Goal: Information Seeking & Learning: Learn about a topic

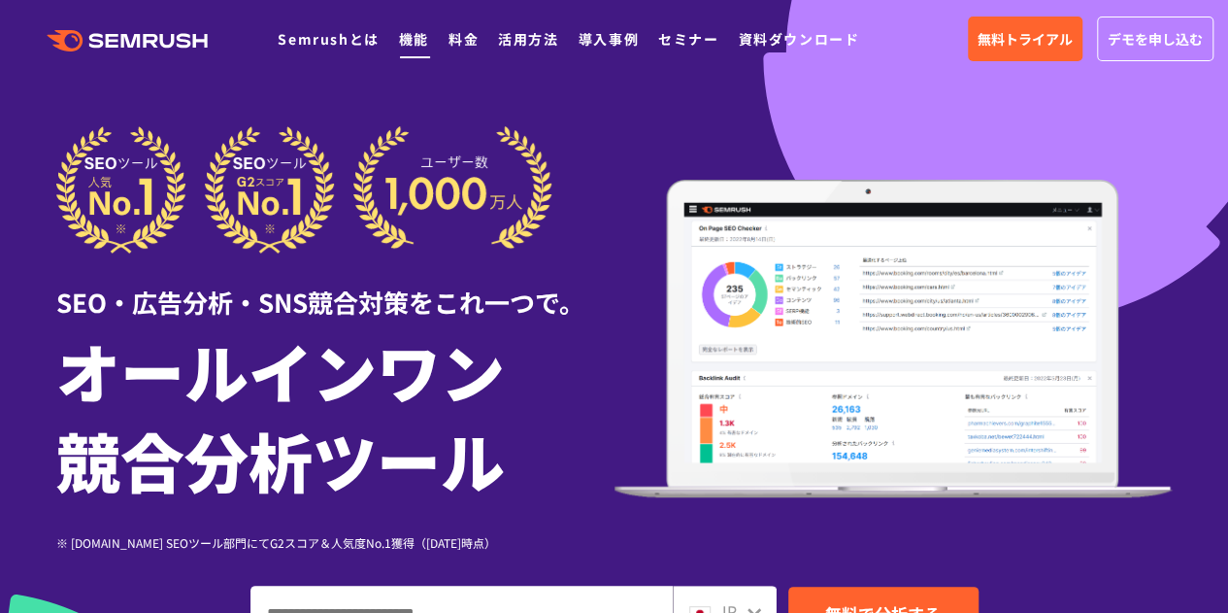
click at [408, 42] on link "機能" at bounding box center [414, 38] width 30 height 19
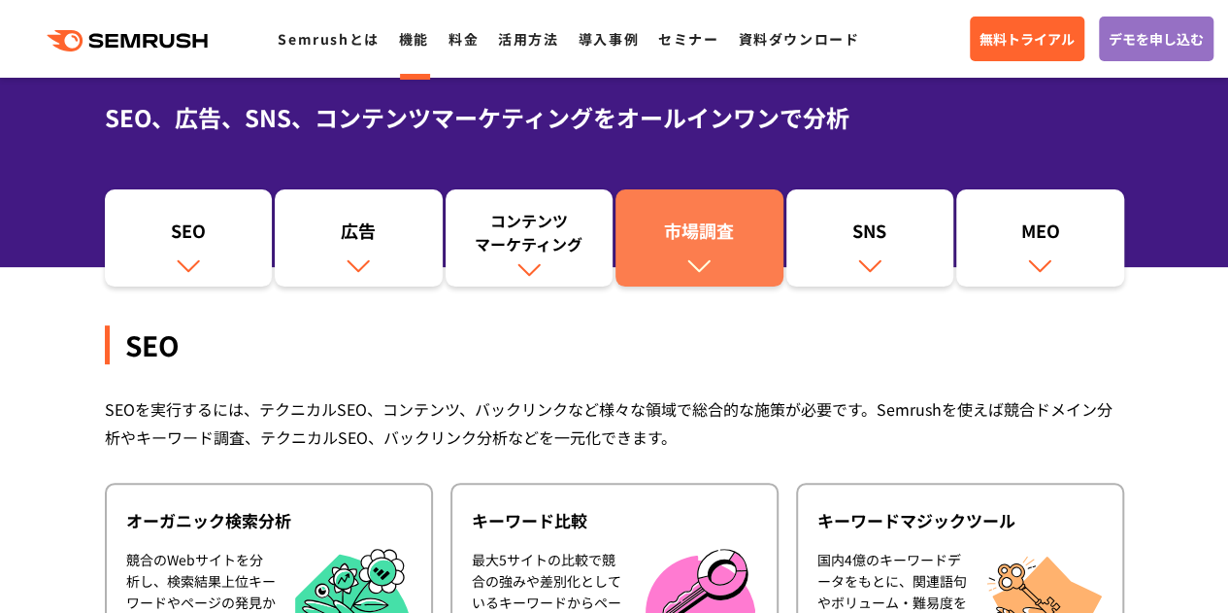
scroll to position [74, 0]
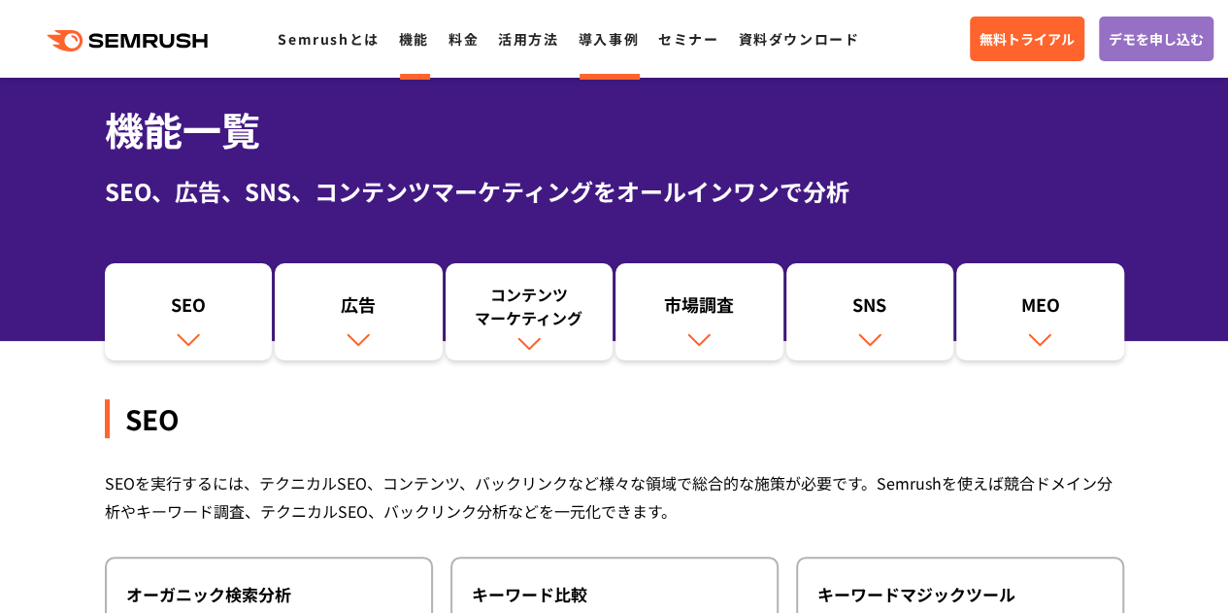
click at [612, 40] on link "導入事例" at bounding box center [609, 38] width 60 height 19
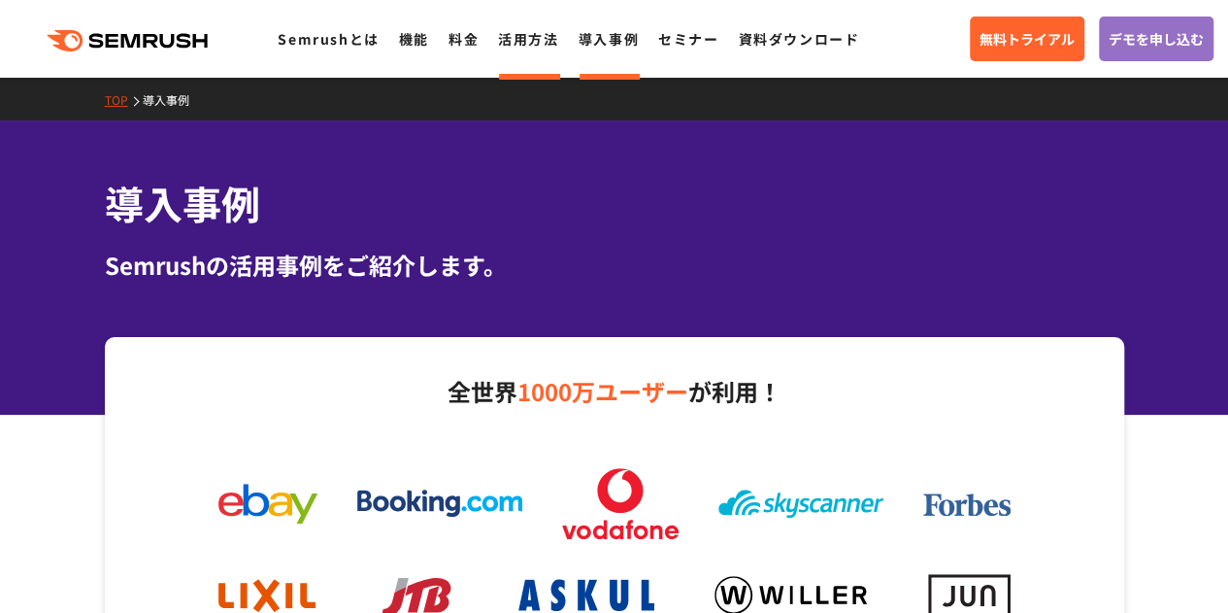
click at [535, 39] on link "活用方法" at bounding box center [528, 38] width 60 height 19
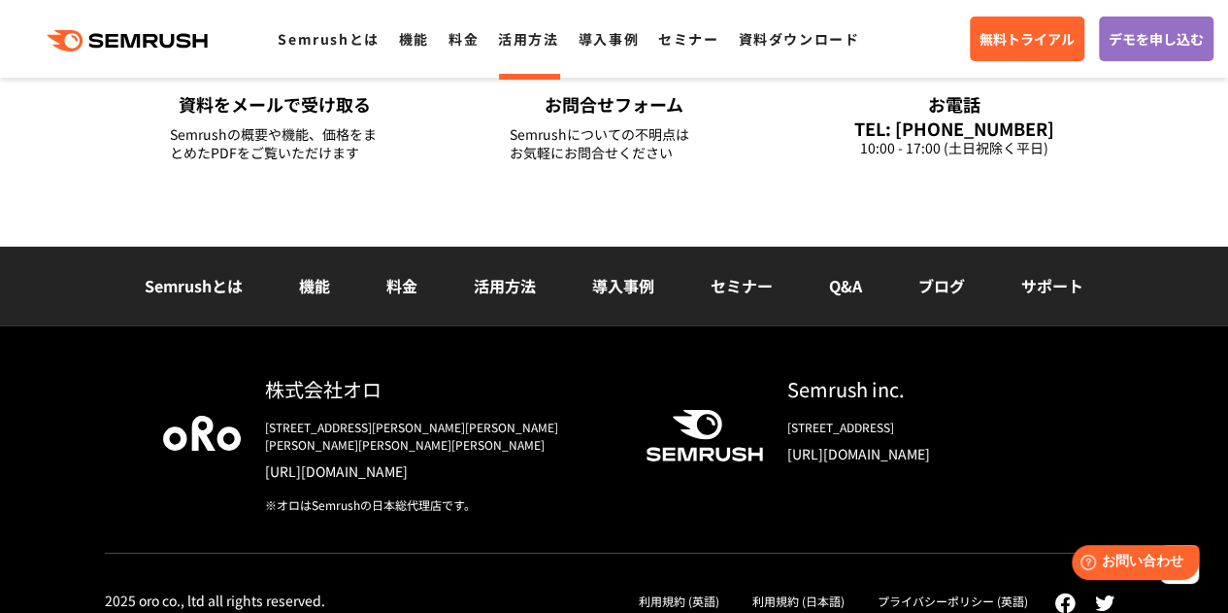
click at [388, 286] on link "料金" at bounding box center [402, 285] width 31 height 23
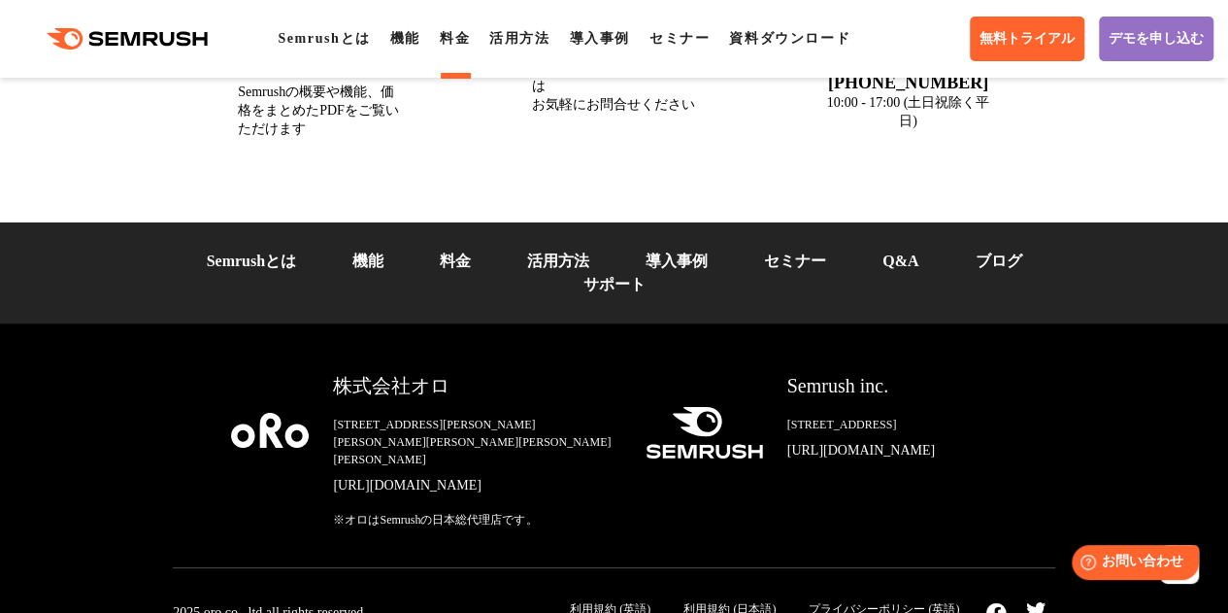
scroll to position [7194, 0]
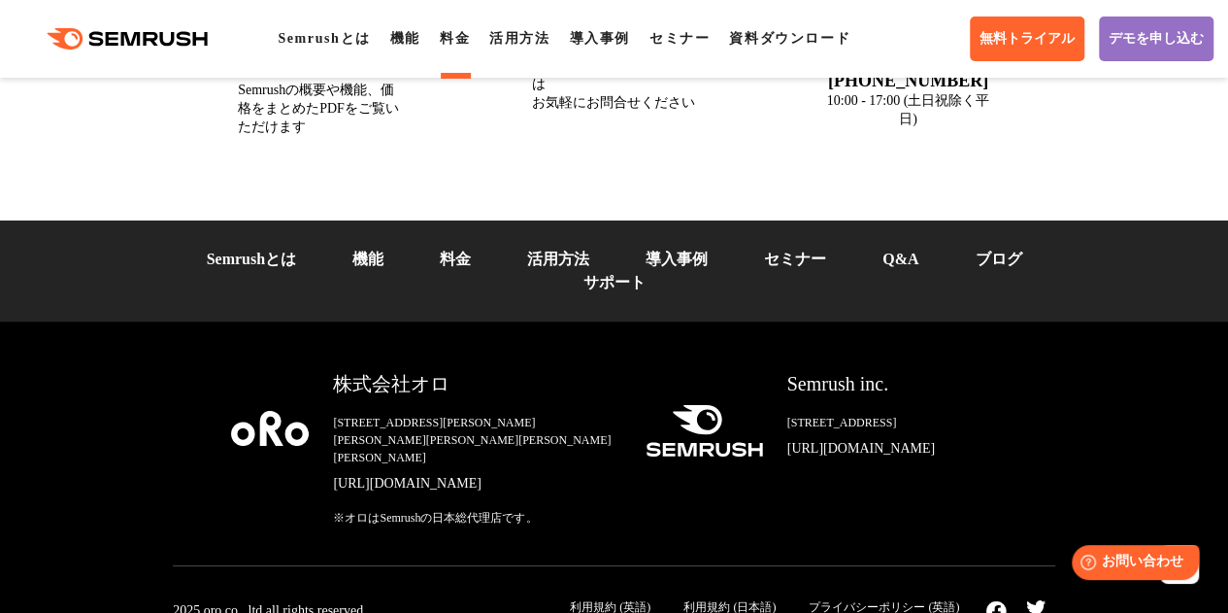
click at [909, 267] on link "Q&A" at bounding box center [901, 259] width 36 height 17
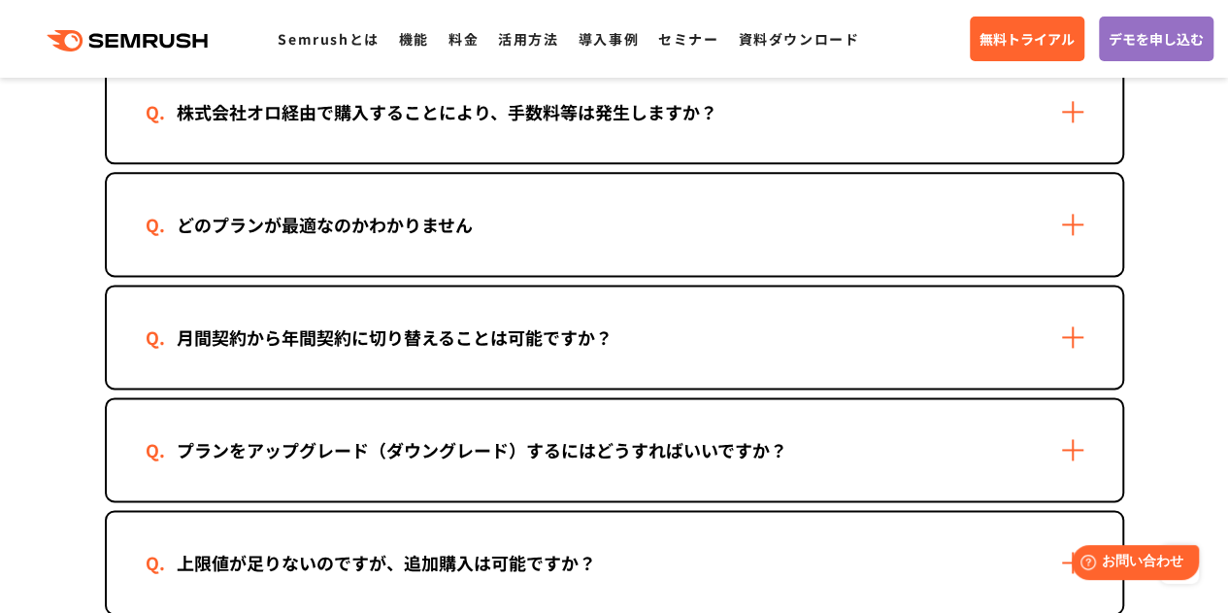
click at [1074, 224] on div "どのプランが最適なのかわかりません" at bounding box center [615, 224] width 1016 height 101
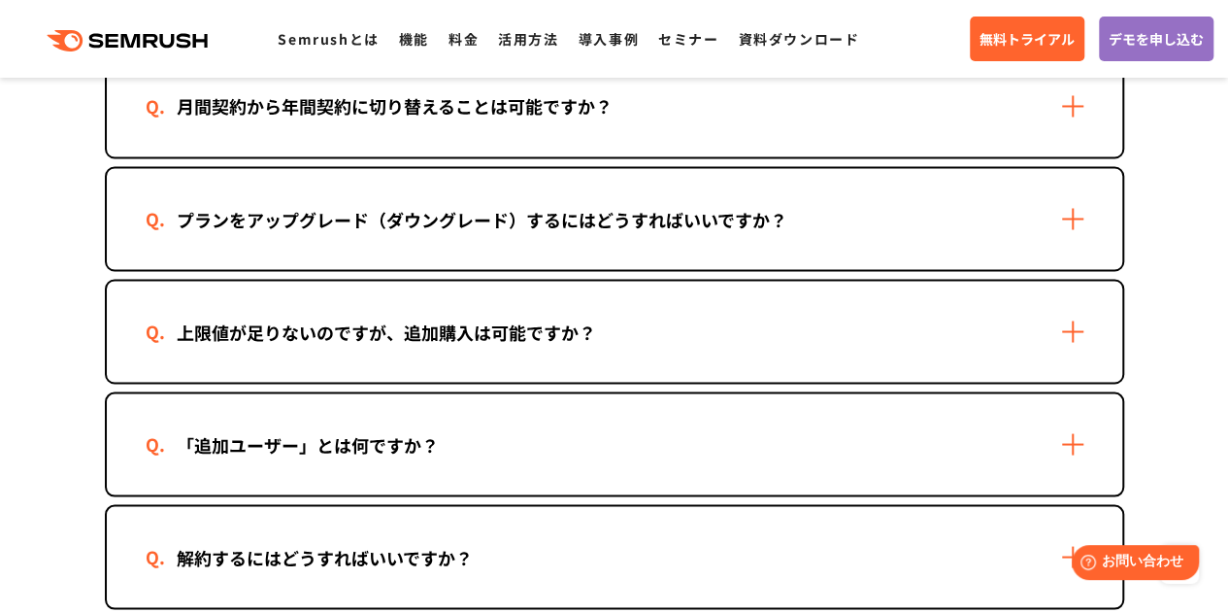
scroll to position [1667, 0]
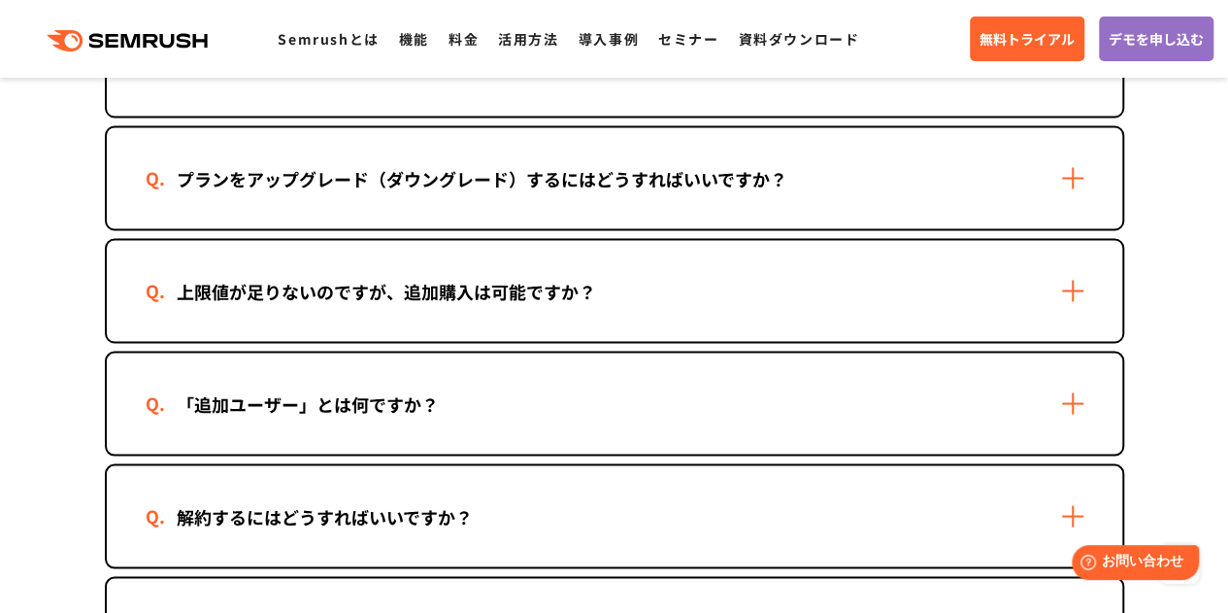
click at [1067, 290] on div "上限値が足りないのですが、追加購入は可能ですか？" at bounding box center [615, 290] width 1016 height 101
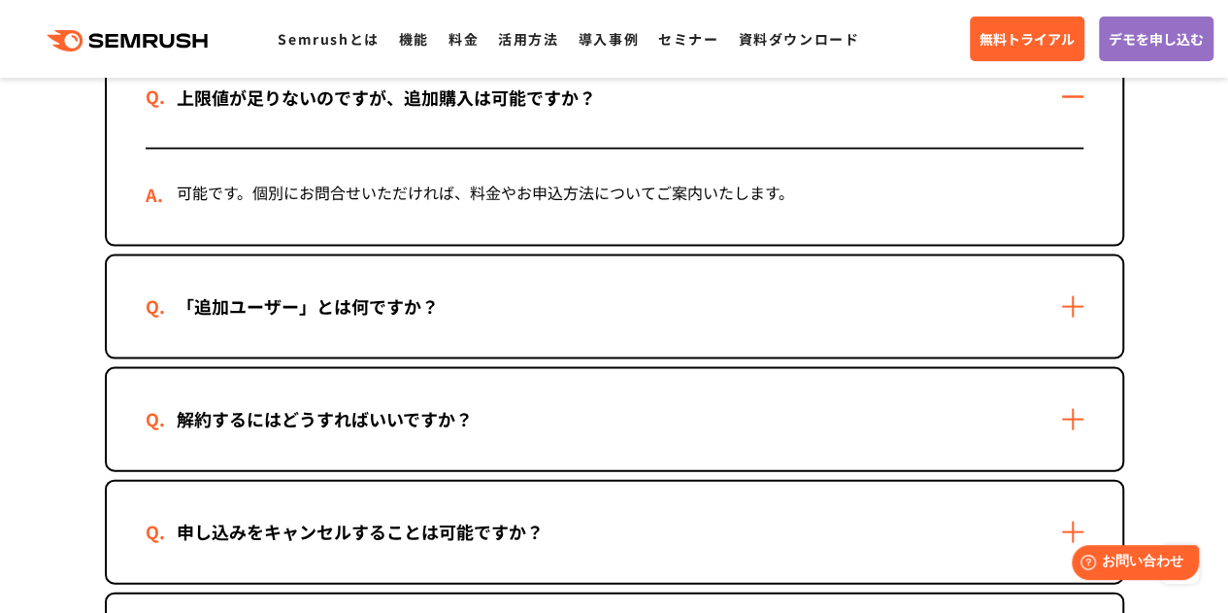
scroll to position [1863, 0]
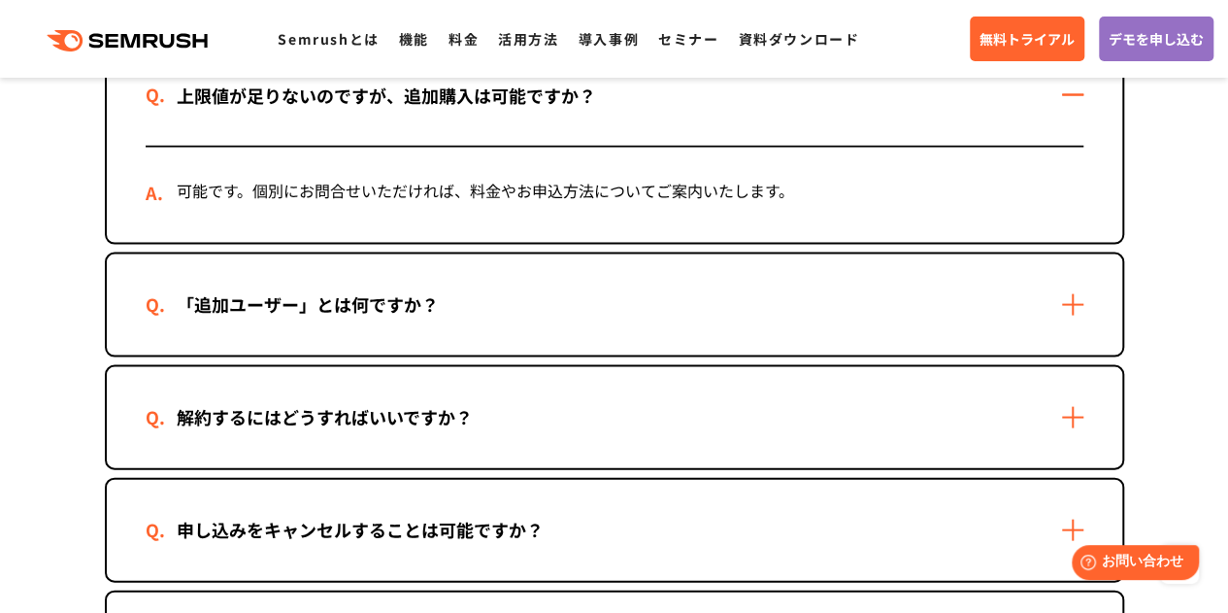
click at [1068, 302] on div "「追加ユーザー」とは何ですか？" at bounding box center [615, 304] width 1016 height 101
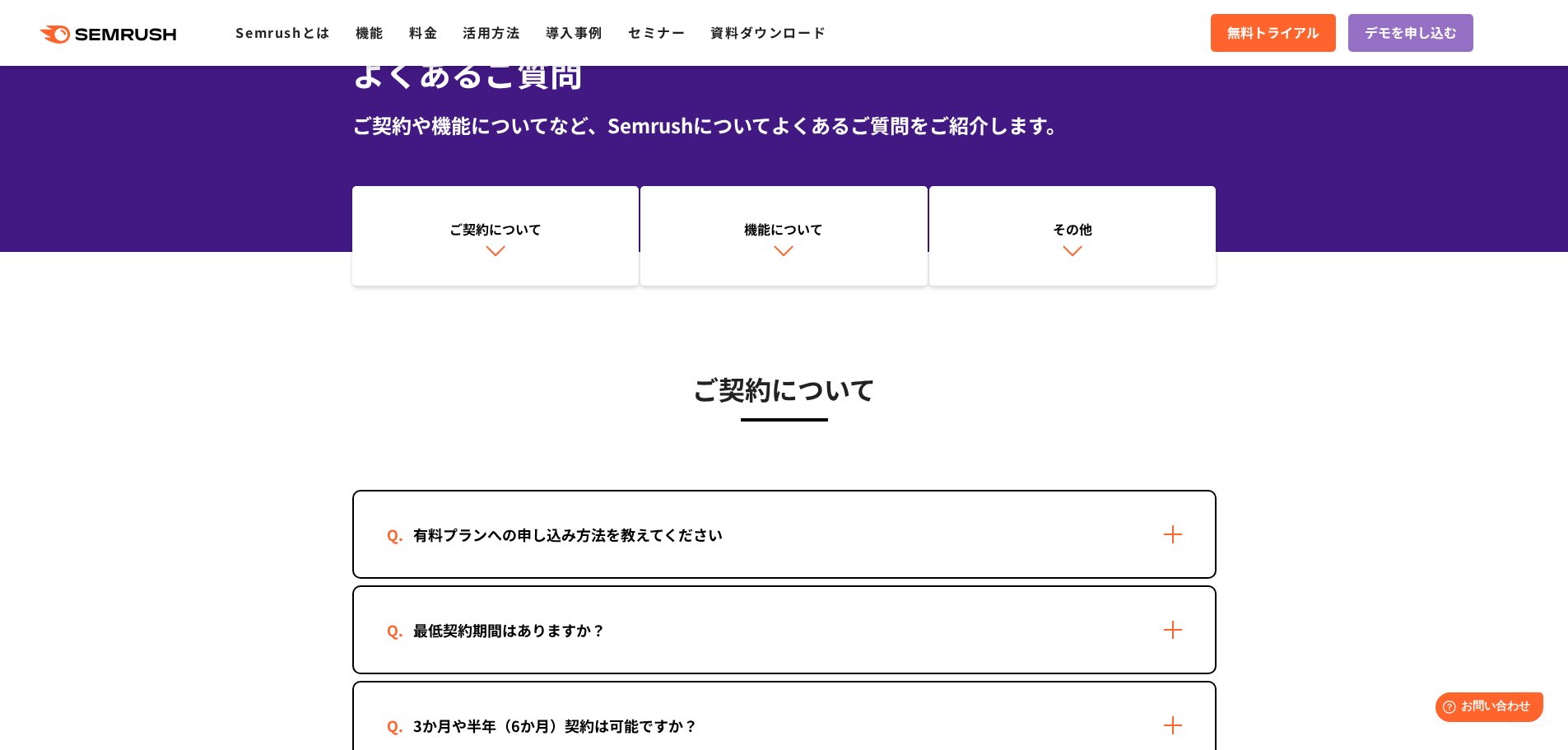
scroll to position [0, 0]
